Goal: Find contact information: Find contact information

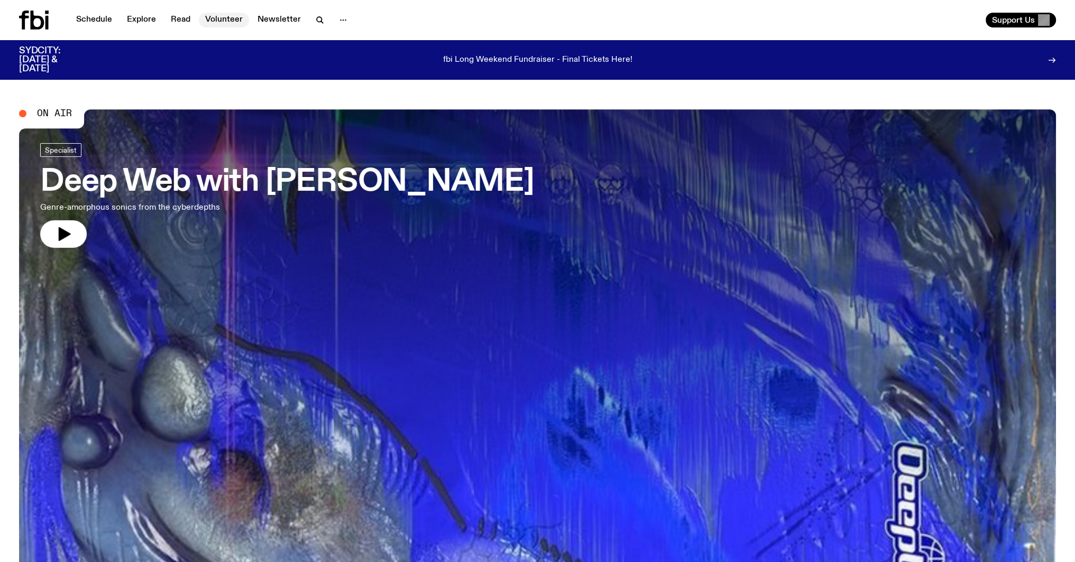
click at [222, 17] on link "Volunteer" at bounding box center [224, 20] width 50 height 15
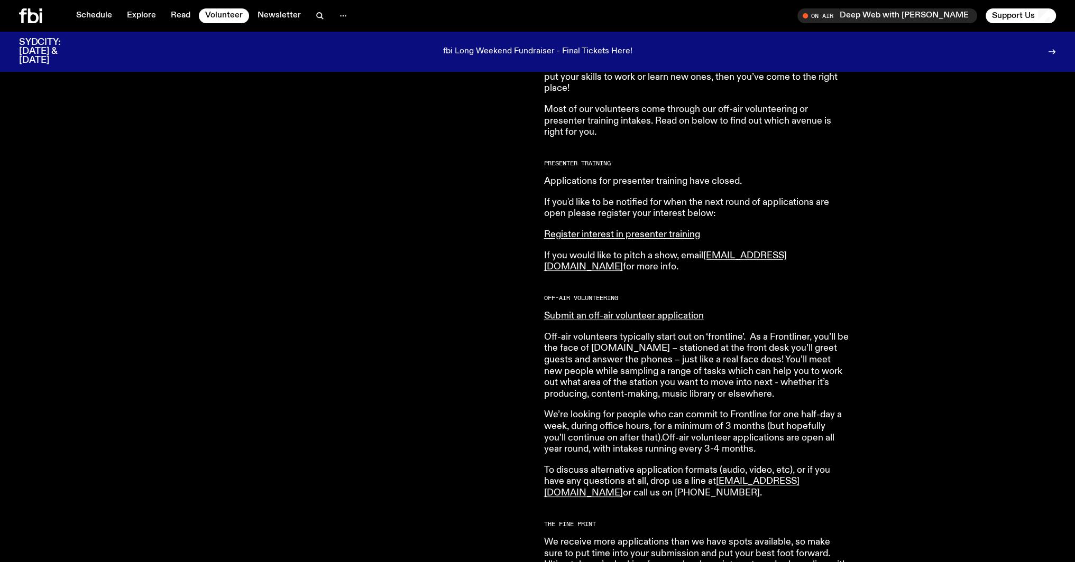
scroll to position [423, 0]
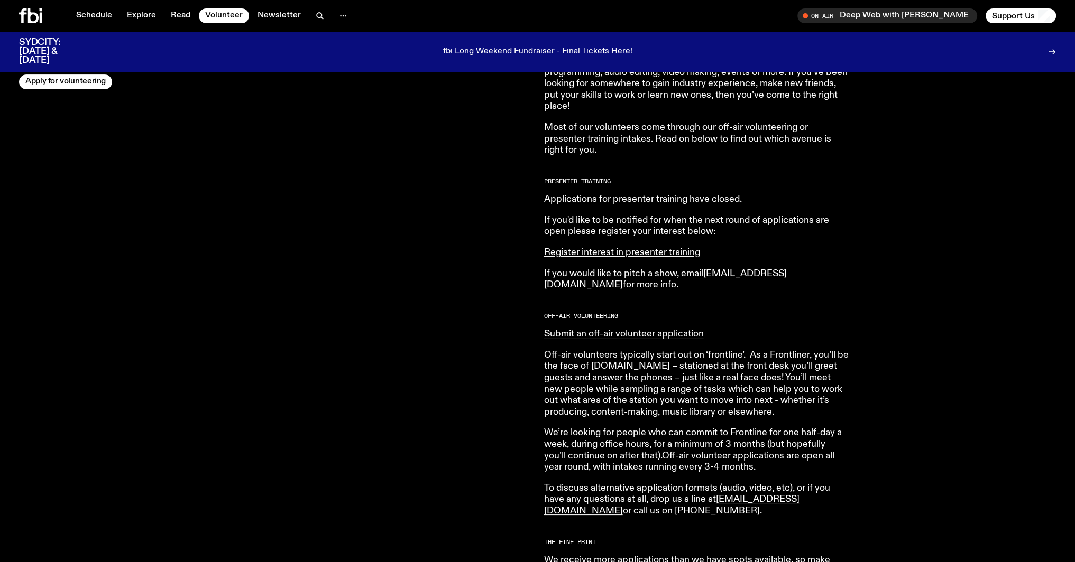
click at [744, 271] on link "[EMAIL_ADDRESS][DOMAIN_NAME]" at bounding box center [665, 279] width 243 height 21
drag, startPoint x: 704, startPoint y: 271, endPoint x: 806, endPoint y: 276, distance: 101.6
click at [806, 276] on p "If you would like to pitch a show, email [EMAIL_ADDRESS][DOMAIN_NAME] for more …" at bounding box center [696, 280] width 304 height 23
copy link "[EMAIL_ADDRESS][DOMAIN_NAME]"
